Goal: Task Accomplishment & Management: Complete application form

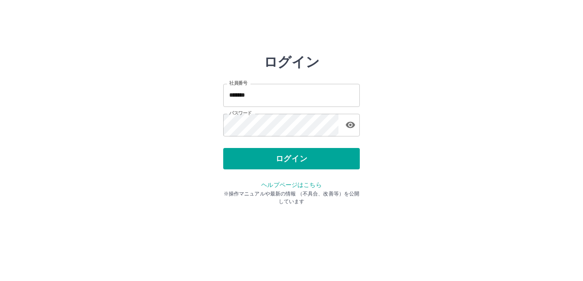
click at [258, 161] on div "ログイン" at bounding box center [291, 158] width 137 height 21
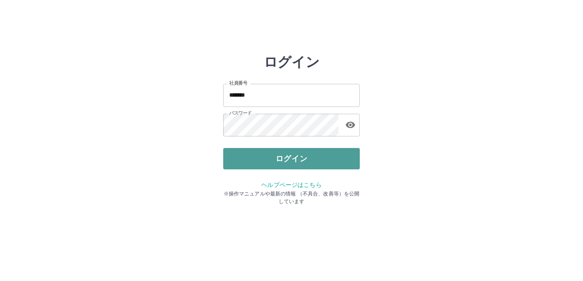
drag, startPoint x: 0, startPoint y: 0, endPoint x: 258, endPoint y: 161, distance: 303.5
click at [258, 161] on button "ログイン" at bounding box center [291, 158] width 137 height 21
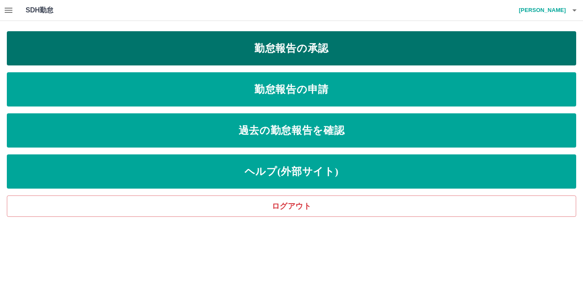
click at [229, 54] on link "勤怠報告の承認" at bounding box center [292, 48] width 570 height 34
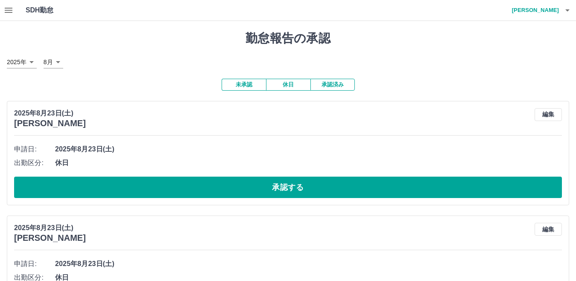
click at [343, 86] on button "承認済み" at bounding box center [333, 85] width 44 height 12
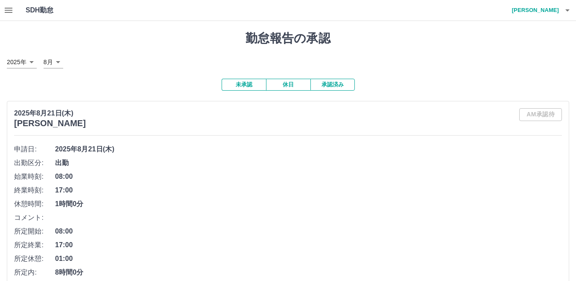
click at [243, 85] on button "未承認" at bounding box center [244, 85] width 44 height 12
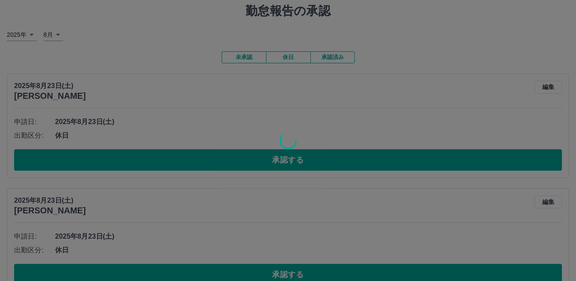
scroll to position [43, 0]
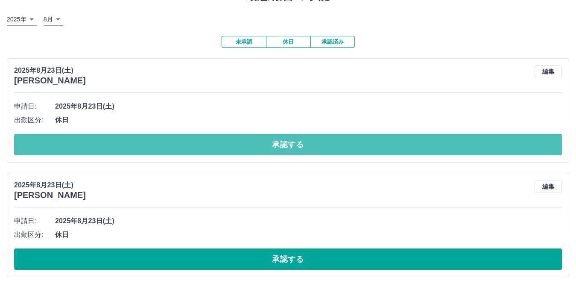
click at [290, 147] on button "承認する" at bounding box center [288, 144] width 548 height 21
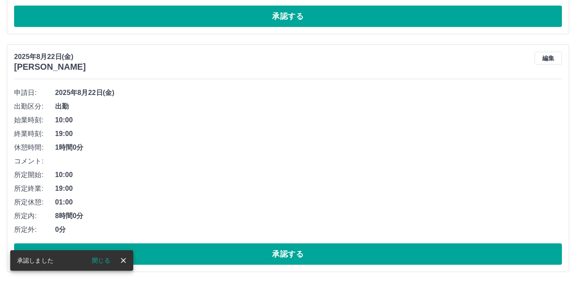
scroll to position [56, 0]
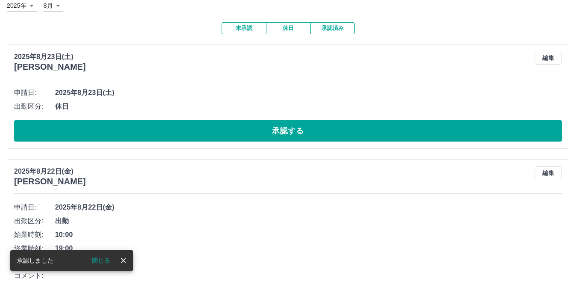
click at [289, 132] on button "承認する" at bounding box center [288, 130] width 548 height 21
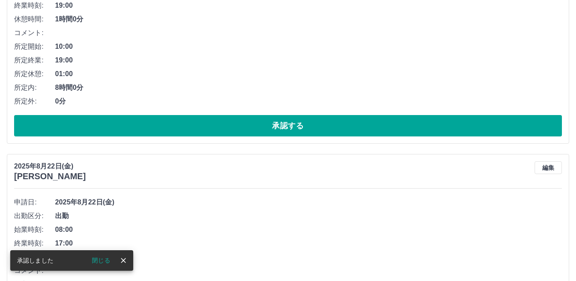
scroll to position [70, 0]
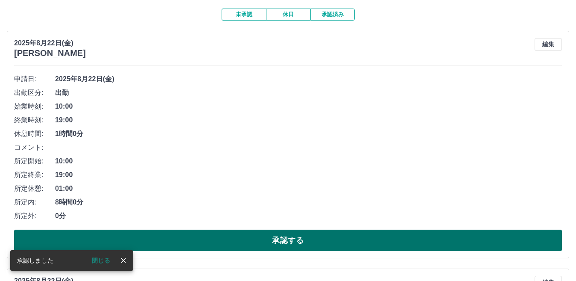
click at [297, 239] on button "承認する" at bounding box center [288, 239] width 548 height 21
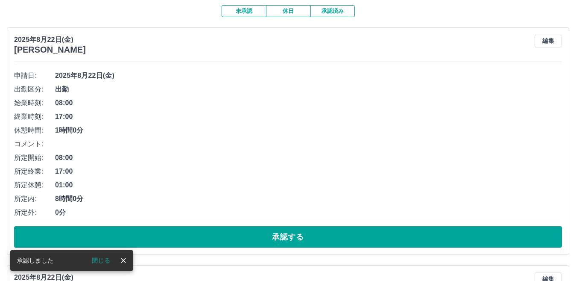
scroll to position [89, 0]
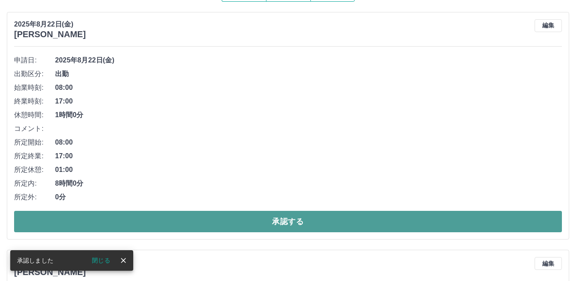
click at [285, 223] on button "承認する" at bounding box center [288, 221] width 548 height 21
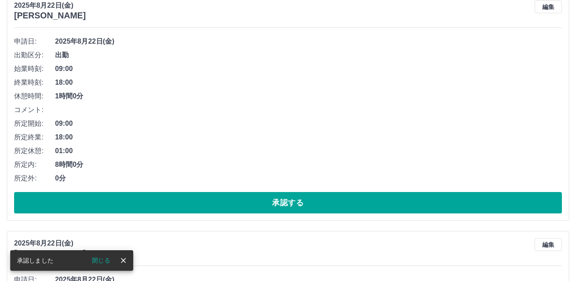
scroll to position [108, 0]
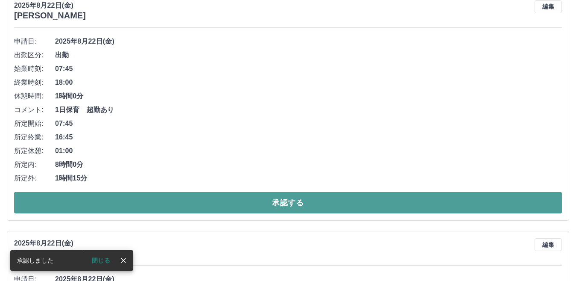
click at [277, 201] on button "承認する" at bounding box center [288, 202] width 548 height 21
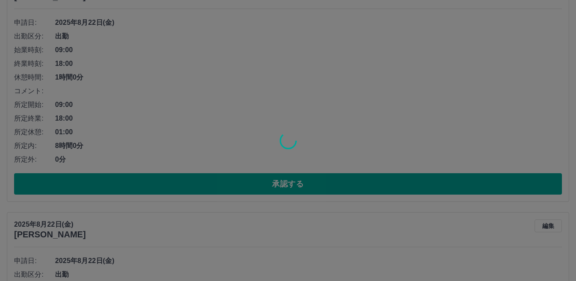
scroll to position [126, 0]
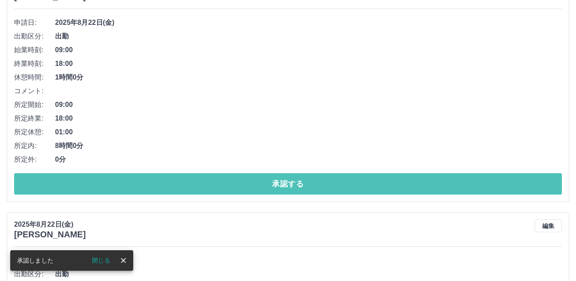
click at [276, 182] on button "承認する" at bounding box center [288, 183] width 548 height 21
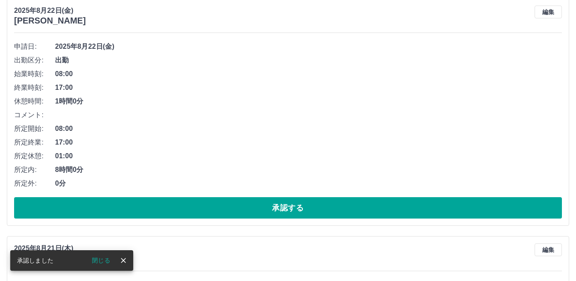
scroll to position [103, 0]
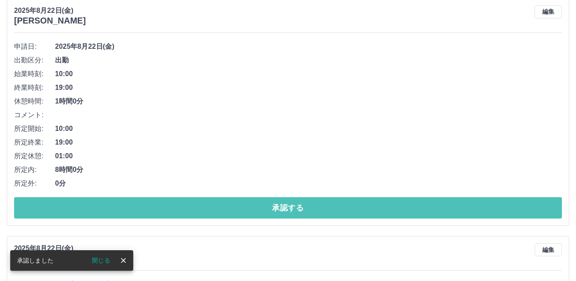
click at [281, 208] on button "承認する" at bounding box center [288, 207] width 548 height 21
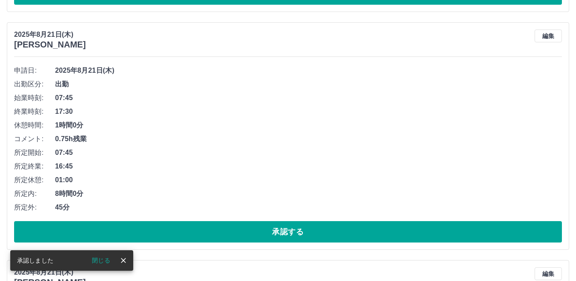
scroll to position [79, 0]
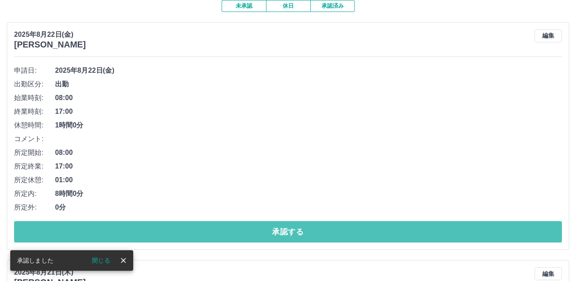
click at [281, 232] on button "承認する" at bounding box center [288, 231] width 548 height 21
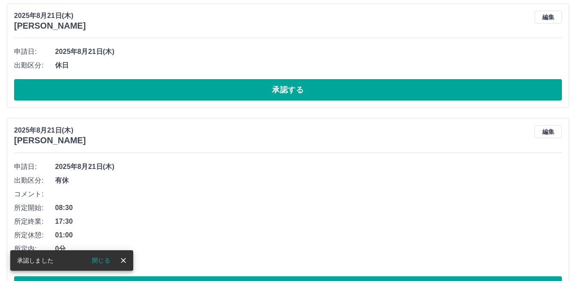
scroll to position [97, 0]
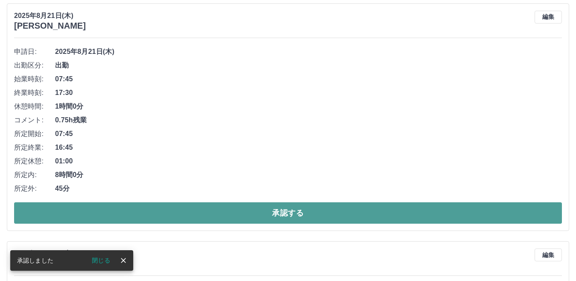
click at [281, 214] on button "承認する" at bounding box center [288, 212] width 548 height 21
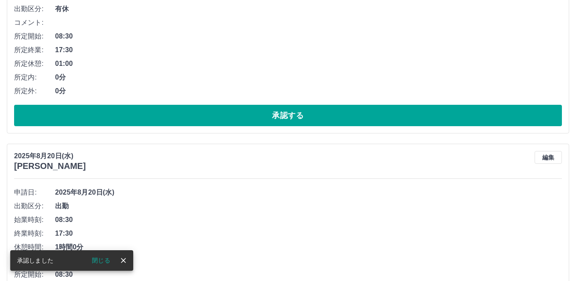
scroll to position [31, 0]
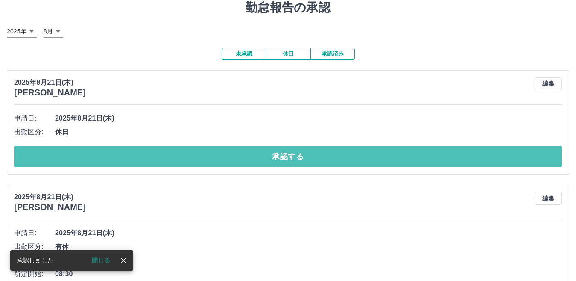
click at [288, 158] on button "承認する" at bounding box center [288, 156] width 548 height 21
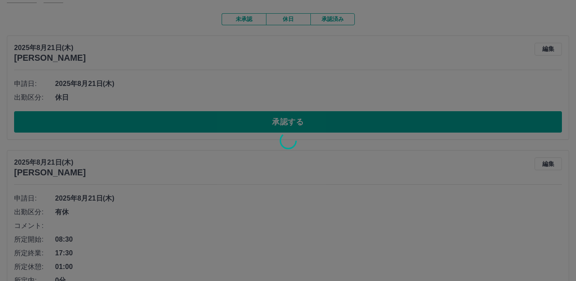
scroll to position [0, 0]
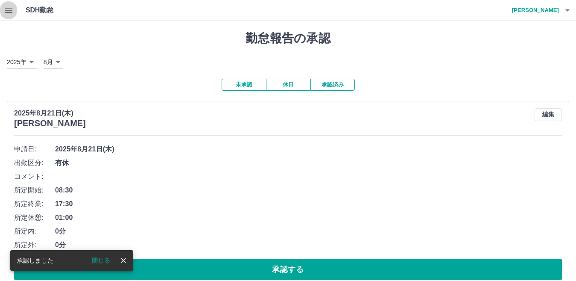
click at [7, 11] on icon "button" at bounding box center [8, 10] width 10 height 10
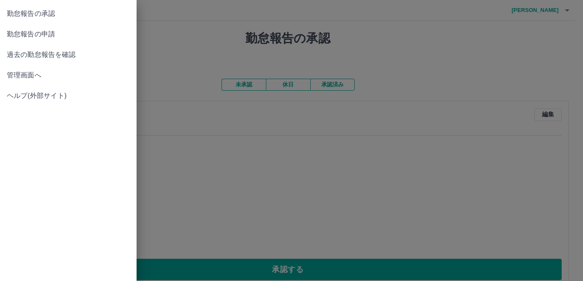
click at [50, 51] on span "過去の勤怠報告を確認" at bounding box center [68, 55] width 123 height 10
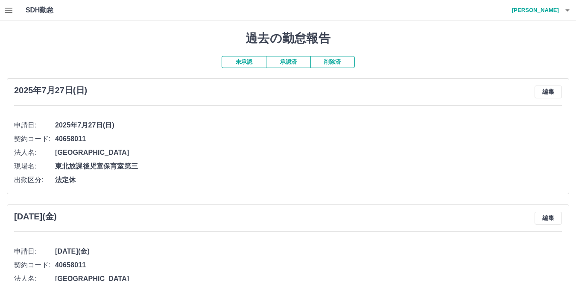
click at [294, 64] on button "承認済" at bounding box center [288, 62] width 44 height 12
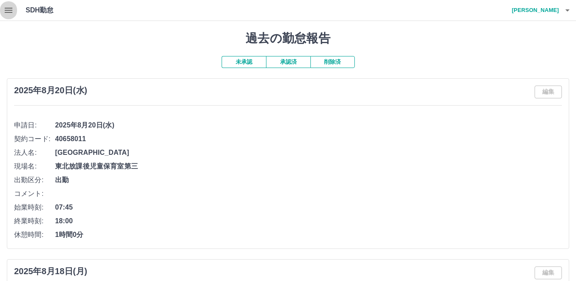
click at [10, 9] on icon "button" at bounding box center [8, 10] width 10 height 10
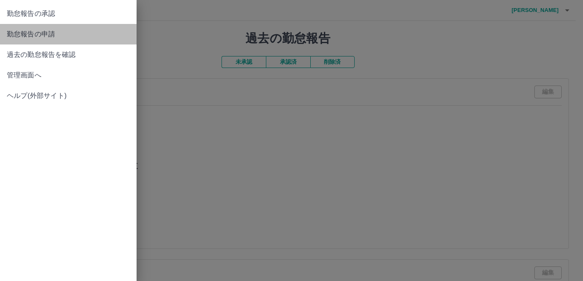
click at [37, 34] on span "勤怠報告の申請" at bounding box center [68, 34] width 123 height 10
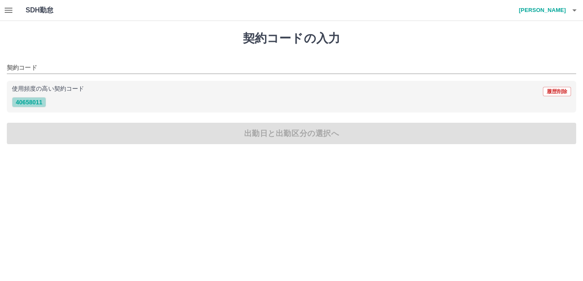
click at [37, 101] on button "40658011" at bounding box center [29, 102] width 34 height 10
type input "********"
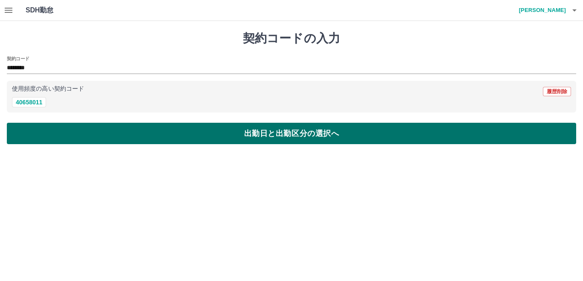
click at [126, 130] on button "出勤日と出勤区分の選択へ" at bounding box center [292, 133] width 570 height 21
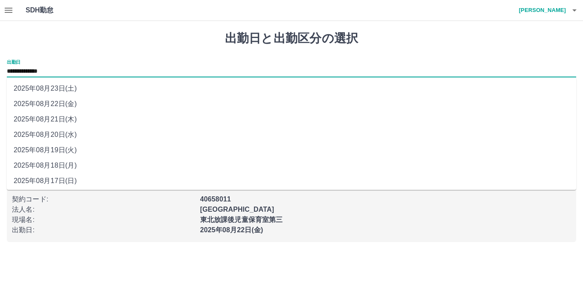
click at [60, 71] on input "**********" at bounding box center [292, 71] width 570 height 11
click at [56, 152] on li "2025年08月19日(火)" at bounding box center [292, 149] width 570 height 15
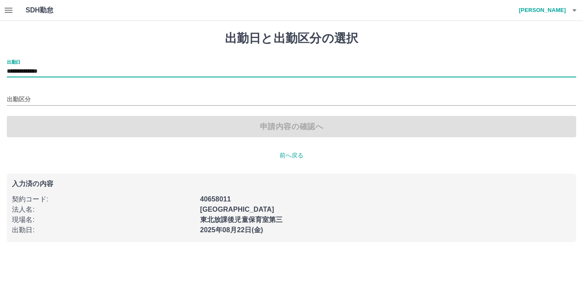
type input "**********"
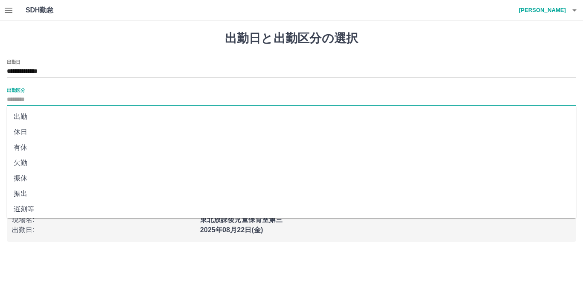
click at [26, 98] on input "出勤区分" at bounding box center [292, 99] width 570 height 11
click at [20, 114] on li "出勤" at bounding box center [292, 116] width 570 height 15
type input "**"
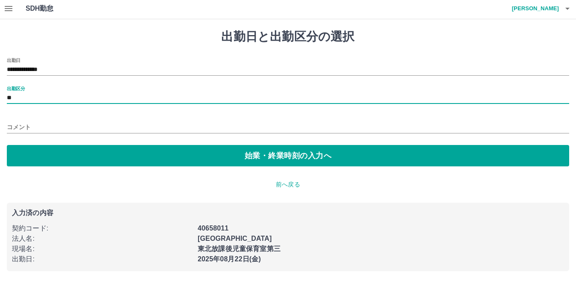
scroll to position [2, 0]
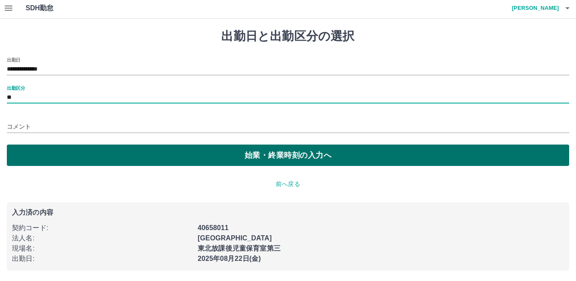
click at [80, 148] on button "始業・終業時刻の入力へ" at bounding box center [288, 154] width 563 height 21
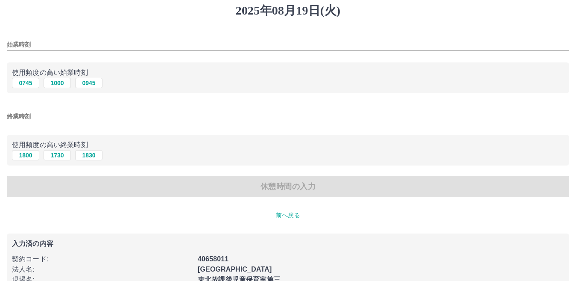
scroll to position [43, 0]
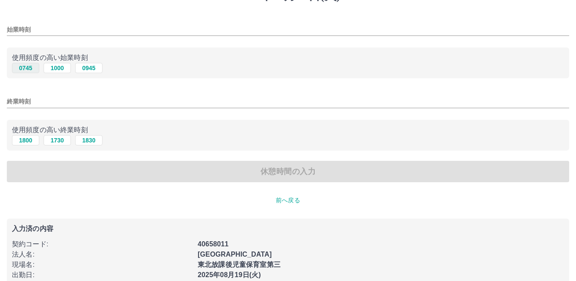
click at [31, 69] on button "0745" at bounding box center [25, 68] width 27 height 10
type input "****"
click at [30, 140] on button "1800" at bounding box center [25, 140] width 27 height 10
type input "****"
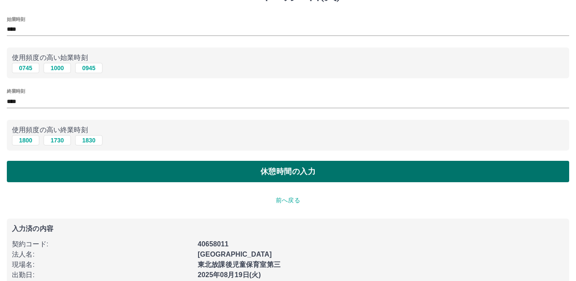
click at [236, 170] on button "休憩時間の入力" at bounding box center [288, 171] width 563 height 21
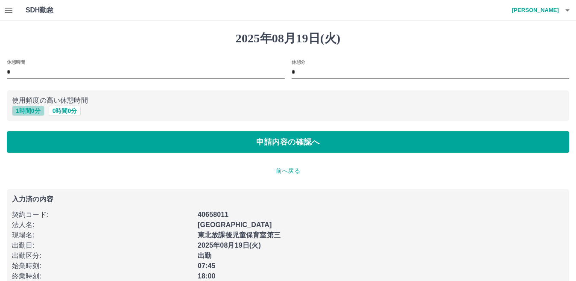
click at [21, 112] on button "1 時間 0 分" at bounding box center [28, 111] width 32 height 10
type input "*"
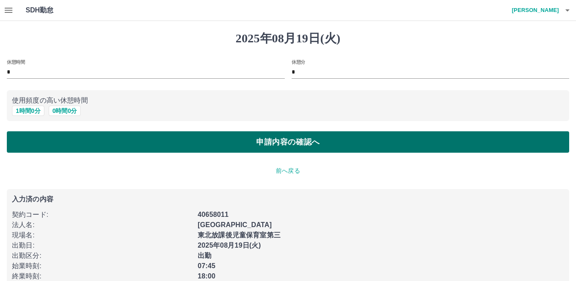
click at [172, 138] on button "申請内容の確認へ" at bounding box center [288, 141] width 563 height 21
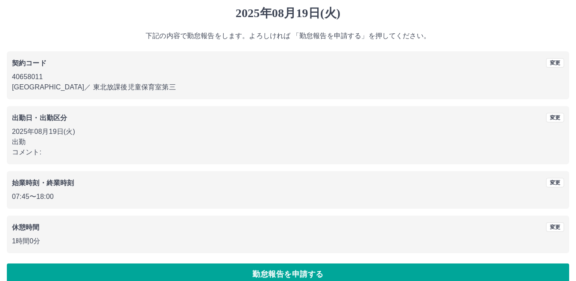
scroll to position [39, 0]
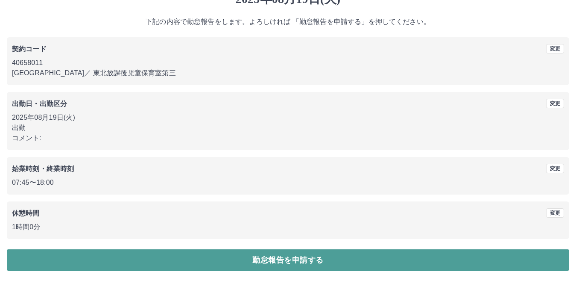
click at [249, 260] on button "勤怠報告を申請する" at bounding box center [288, 259] width 563 height 21
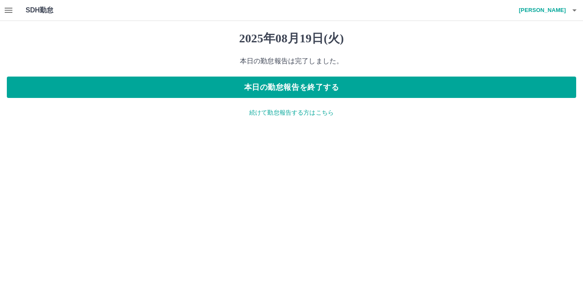
click at [283, 113] on p "続けて勤怠報告する方はこちら" at bounding box center [292, 112] width 570 height 9
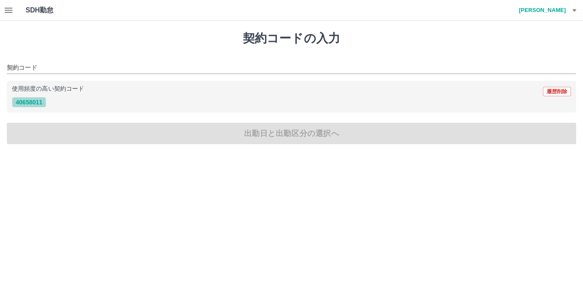
click at [35, 100] on button "40658011" at bounding box center [29, 102] width 34 height 10
type input "********"
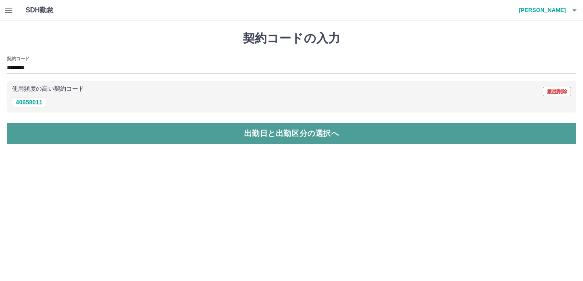
click at [86, 132] on button "出勤日と出勤区分の選択へ" at bounding box center [292, 133] width 570 height 21
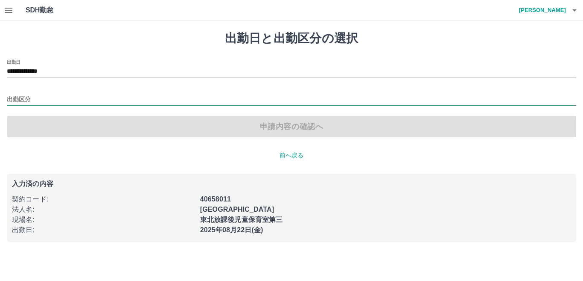
click at [26, 98] on input "出勤区分" at bounding box center [292, 99] width 570 height 11
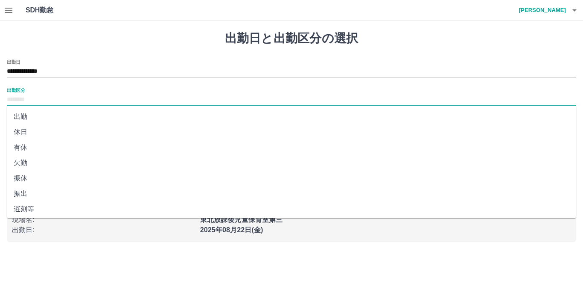
click at [23, 114] on li "出勤" at bounding box center [292, 116] width 570 height 15
type input "**"
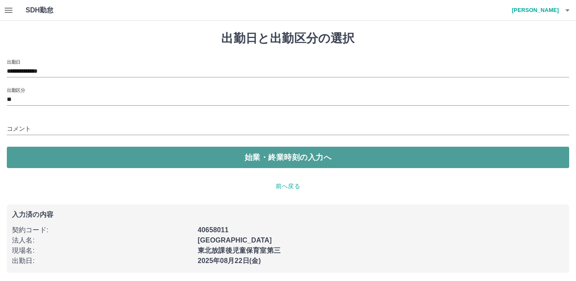
click at [135, 158] on button "始業・終業時刻の入力へ" at bounding box center [288, 157] width 563 height 21
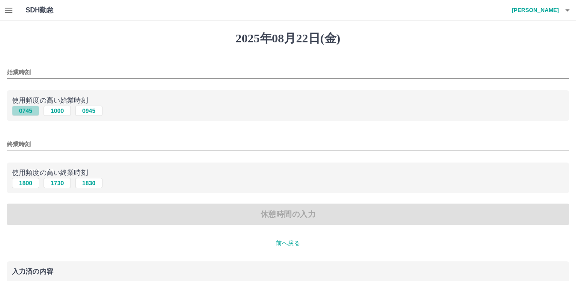
click at [33, 110] on button "0745" at bounding box center [25, 111] width 27 height 10
type input "****"
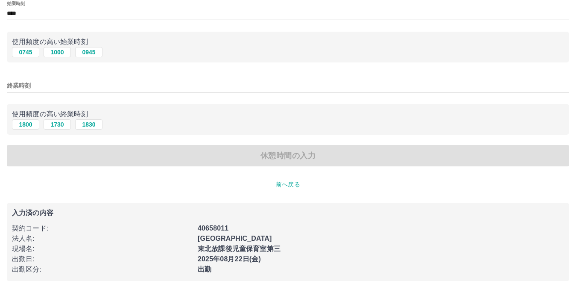
scroll to position [70, 0]
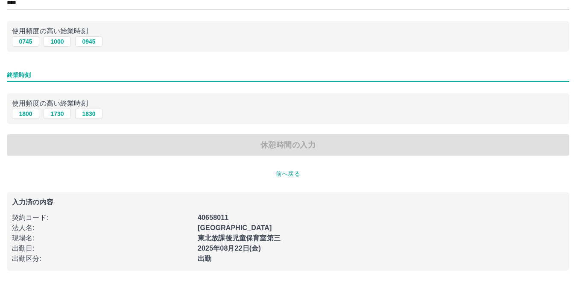
click at [18, 71] on input "終業時刻" at bounding box center [288, 75] width 563 height 12
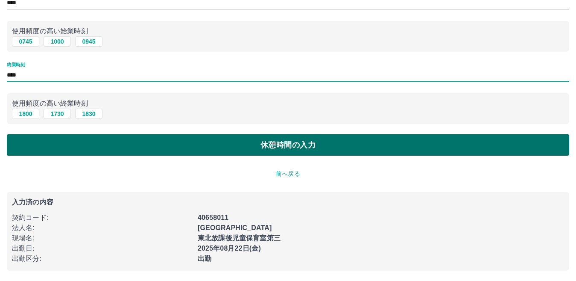
type input "****"
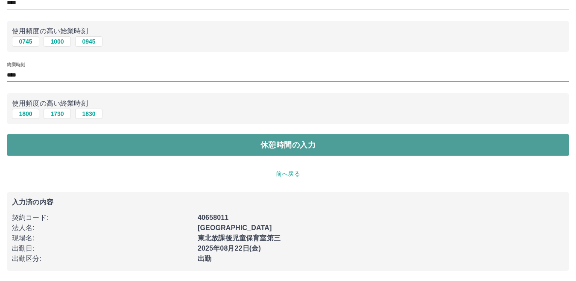
click at [200, 144] on button "休憩時間の入力" at bounding box center [288, 144] width 563 height 21
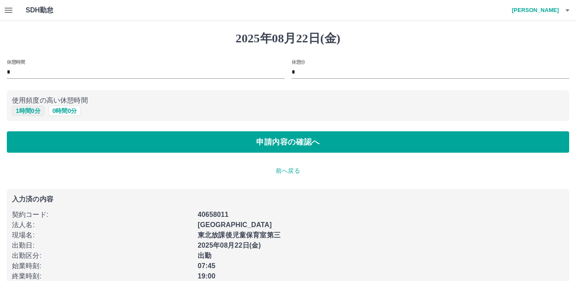
click at [21, 109] on button "1 時間 0 分" at bounding box center [28, 111] width 32 height 10
type input "*"
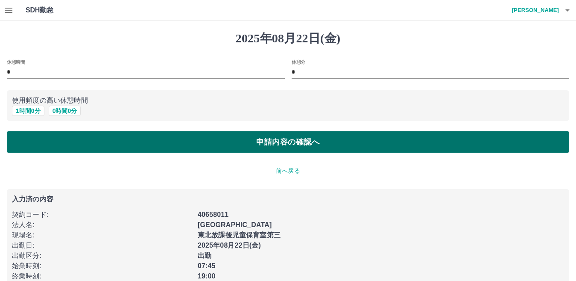
click at [214, 141] on button "申請内容の確認へ" at bounding box center [288, 141] width 563 height 21
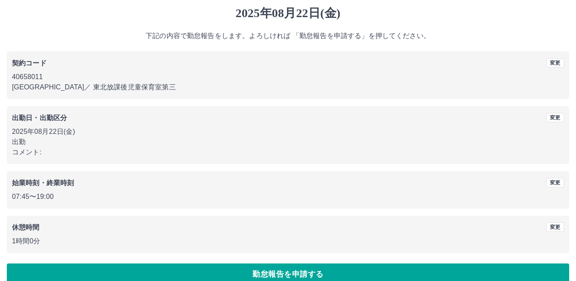
scroll to position [39, 0]
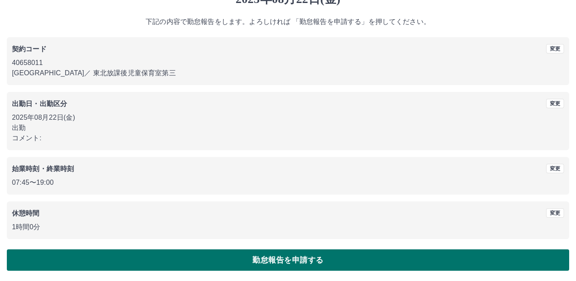
click at [218, 254] on button "勤怠報告を申請する" at bounding box center [288, 259] width 563 height 21
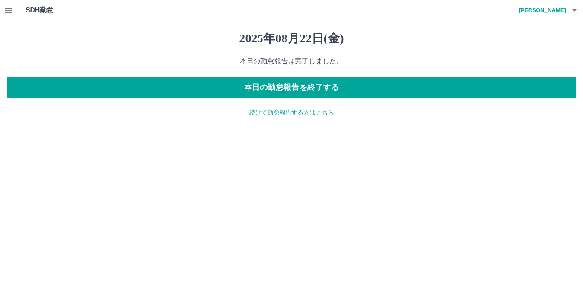
click at [293, 115] on p "続けて勤怠報告する方はこちら" at bounding box center [292, 112] width 570 height 9
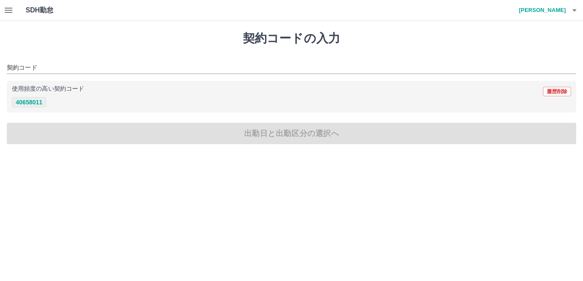
click at [34, 101] on button "40658011" at bounding box center [29, 102] width 34 height 10
type input "********"
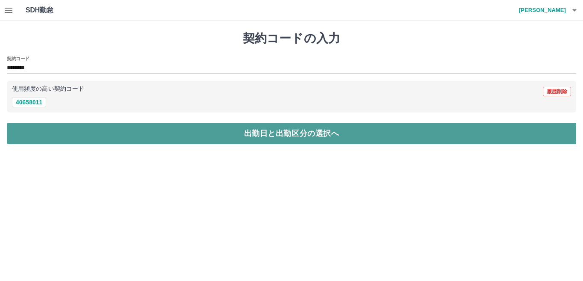
click at [76, 130] on button "出勤日と出勤区分の選択へ" at bounding box center [292, 133] width 570 height 21
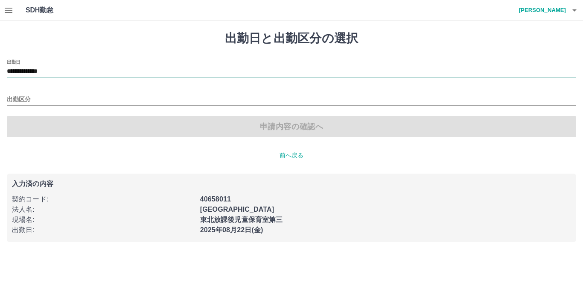
click at [42, 73] on input "**********" at bounding box center [292, 71] width 570 height 11
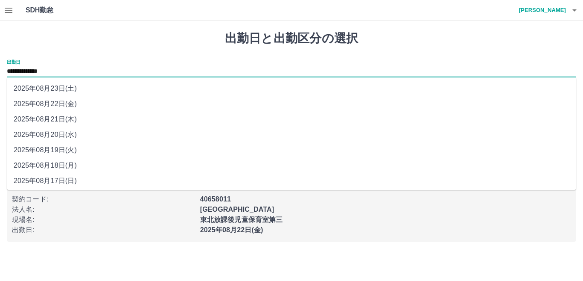
click at [57, 85] on li "2025年08月23日(土)" at bounding box center [292, 88] width 570 height 15
type input "**********"
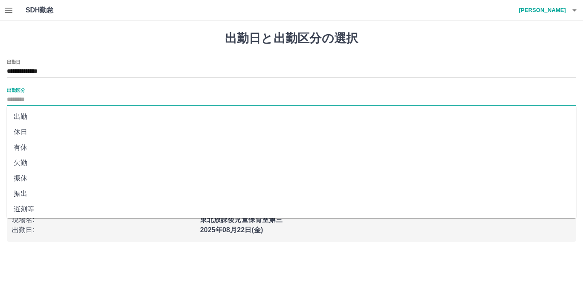
click at [28, 100] on input "出勤区分" at bounding box center [292, 99] width 570 height 11
click at [24, 130] on li "休日" at bounding box center [292, 131] width 570 height 15
type input "**"
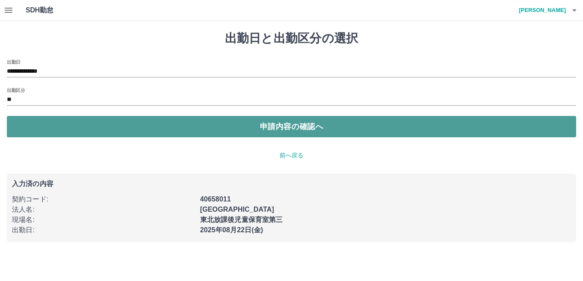
click at [140, 125] on button "申請内容の確認へ" at bounding box center [292, 126] width 570 height 21
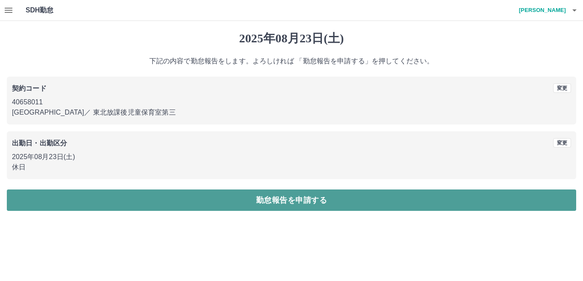
click at [186, 196] on button "勤怠報告を申請する" at bounding box center [292, 199] width 570 height 21
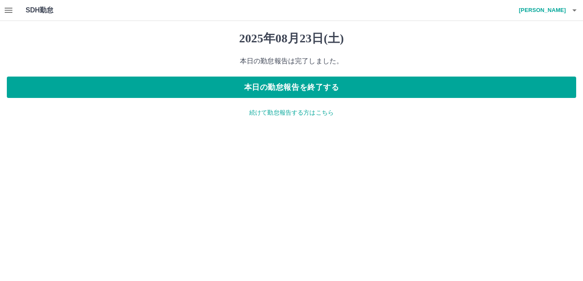
click at [6, 9] on icon "button" at bounding box center [8, 10] width 10 height 10
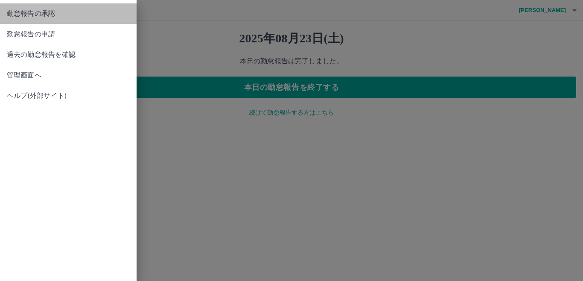
click at [40, 15] on span "勤怠報告の承認" at bounding box center [68, 14] width 123 height 10
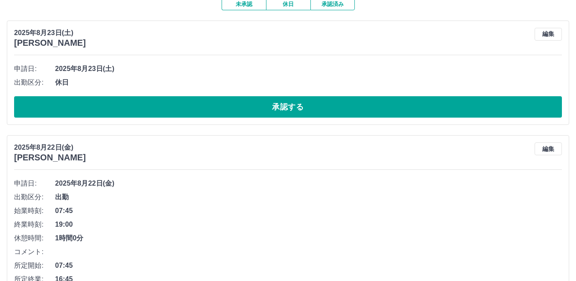
scroll to position [85, 0]
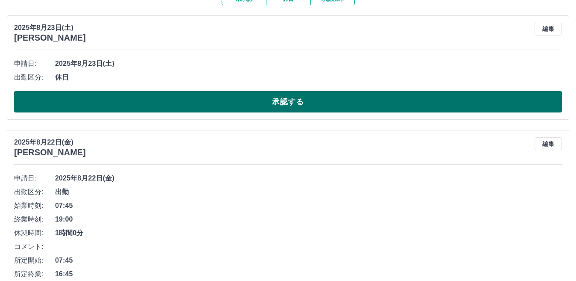
click at [156, 95] on button "承認する" at bounding box center [288, 101] width 548 height 21
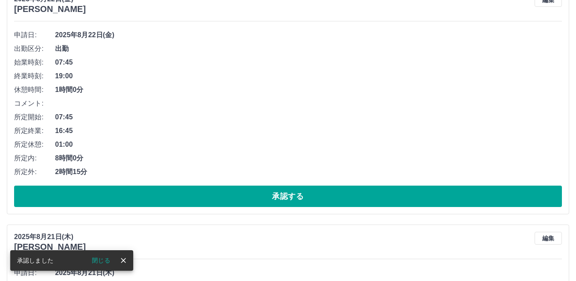
scroll to position [99, 0]
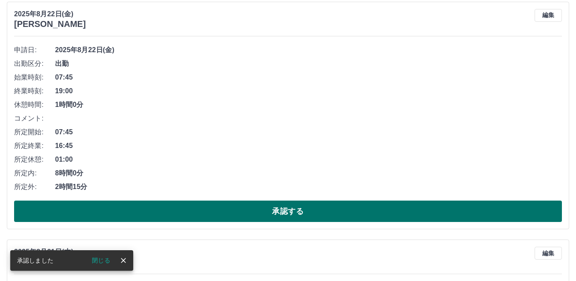
click at [153, 208] on button "承認する" at bounding box center [288, 210] width 548 height 21
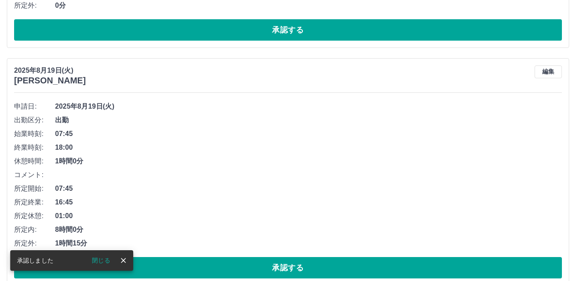
scroll to position [758, 0]
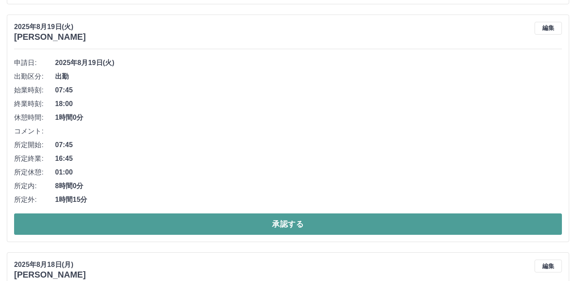
click at [125, 222] on button "承認する" at bounding box center [288, 223] width 548 height 21
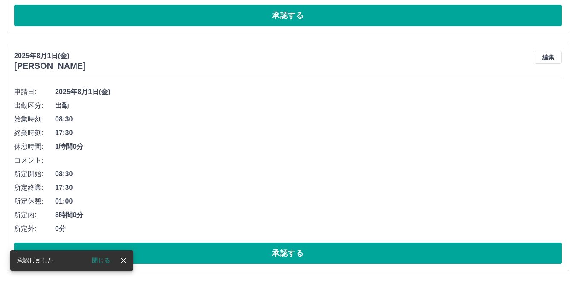
scroll to position [4081, 0]
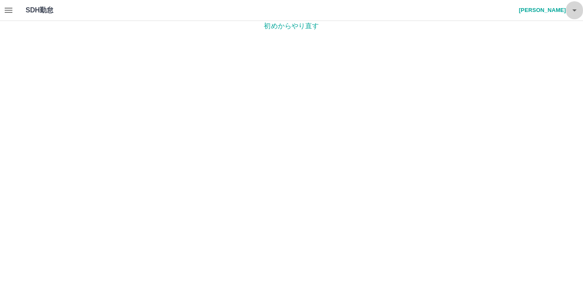
click at [575, 10] on icon "button" at bounding box center [575, 10] width 4 height 2
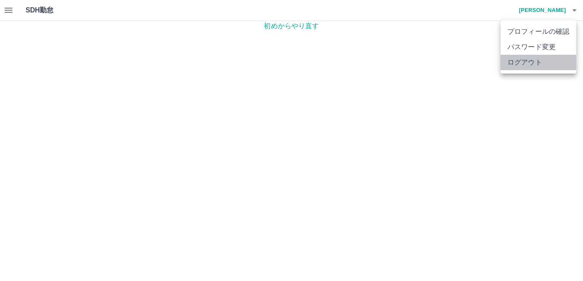
click at [526, 62] on li "ログアウト" at bounding box center [539, 62] width 76 height 15
